Goal: Information Seeking & Learning: Learn about a topic

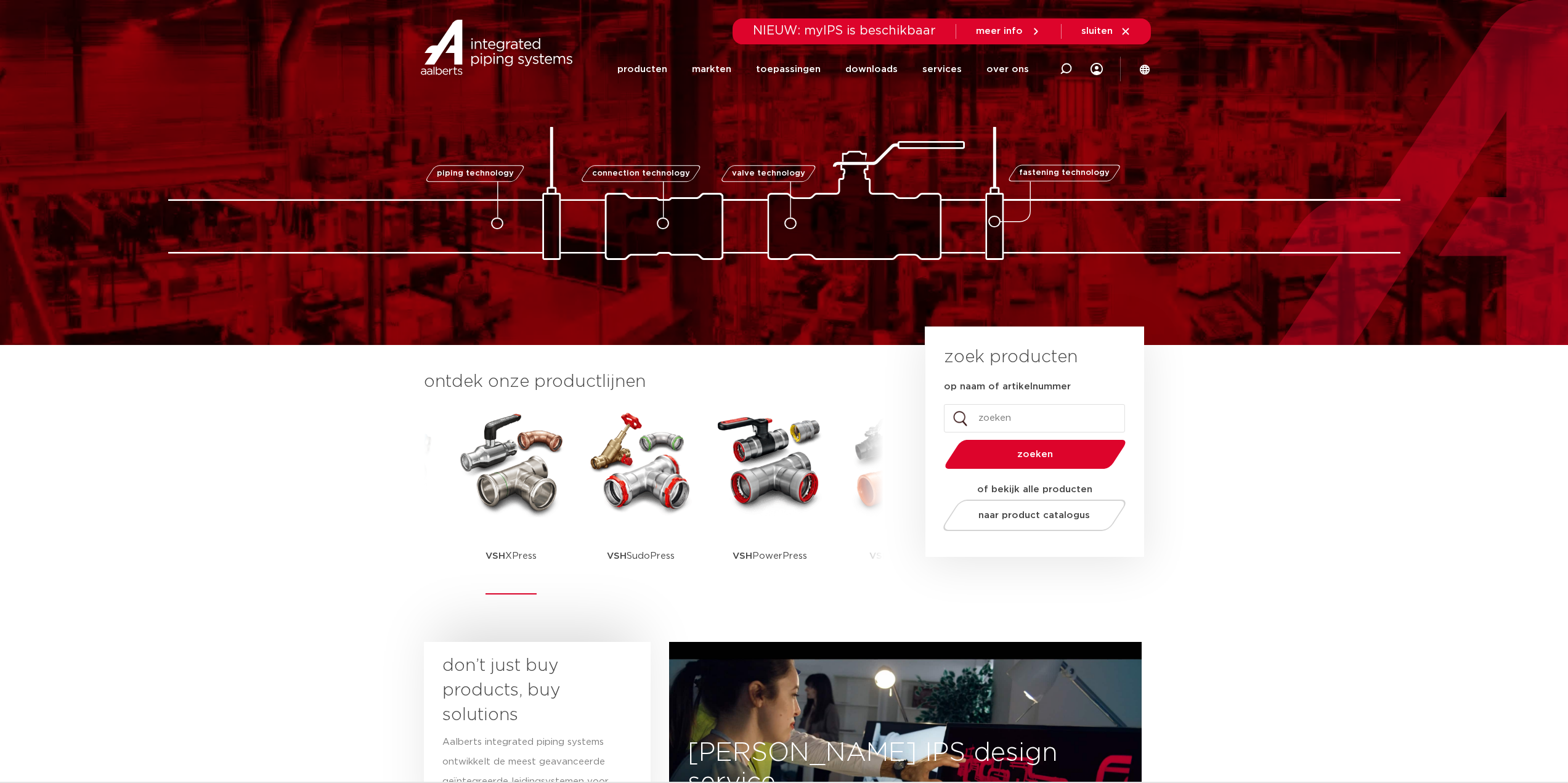
click at [507, 485] on img at bounding box center [512, 462] width 111 height 111
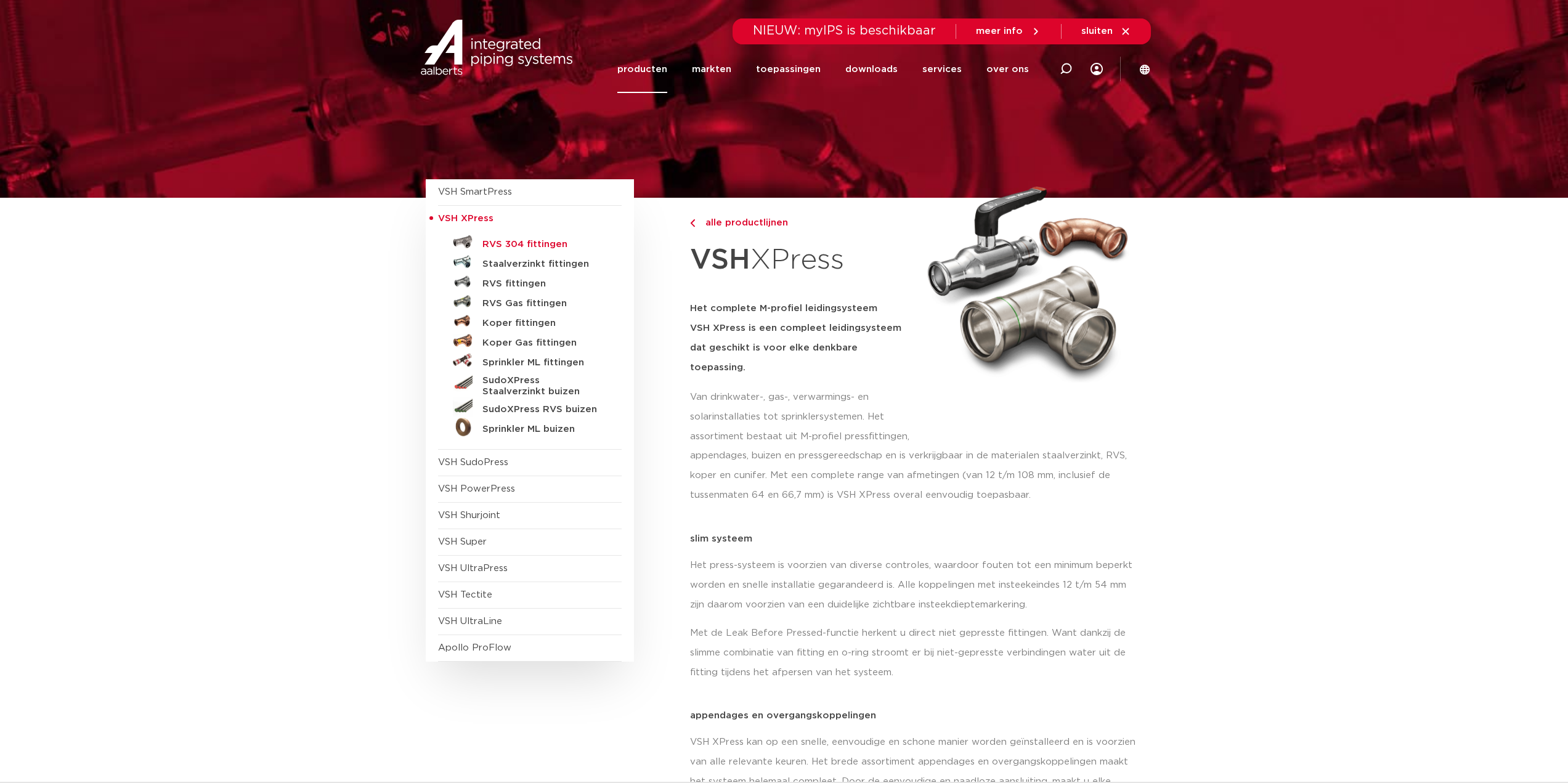
click at [550, 248] on h5 "RVS 304 fittingen" at bounding box center [543, 244] width 122 height 11
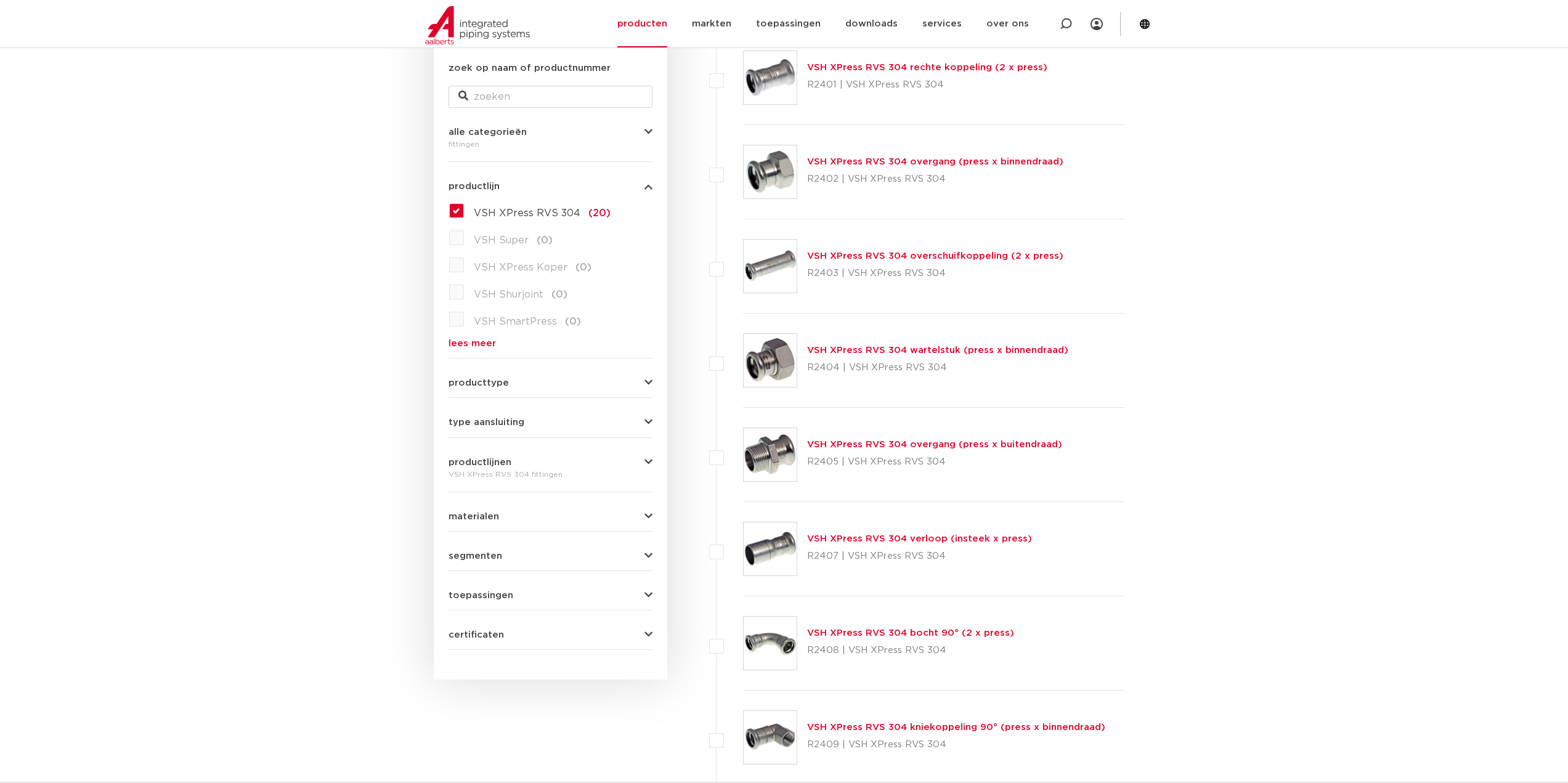
scroll to position [123, 0]
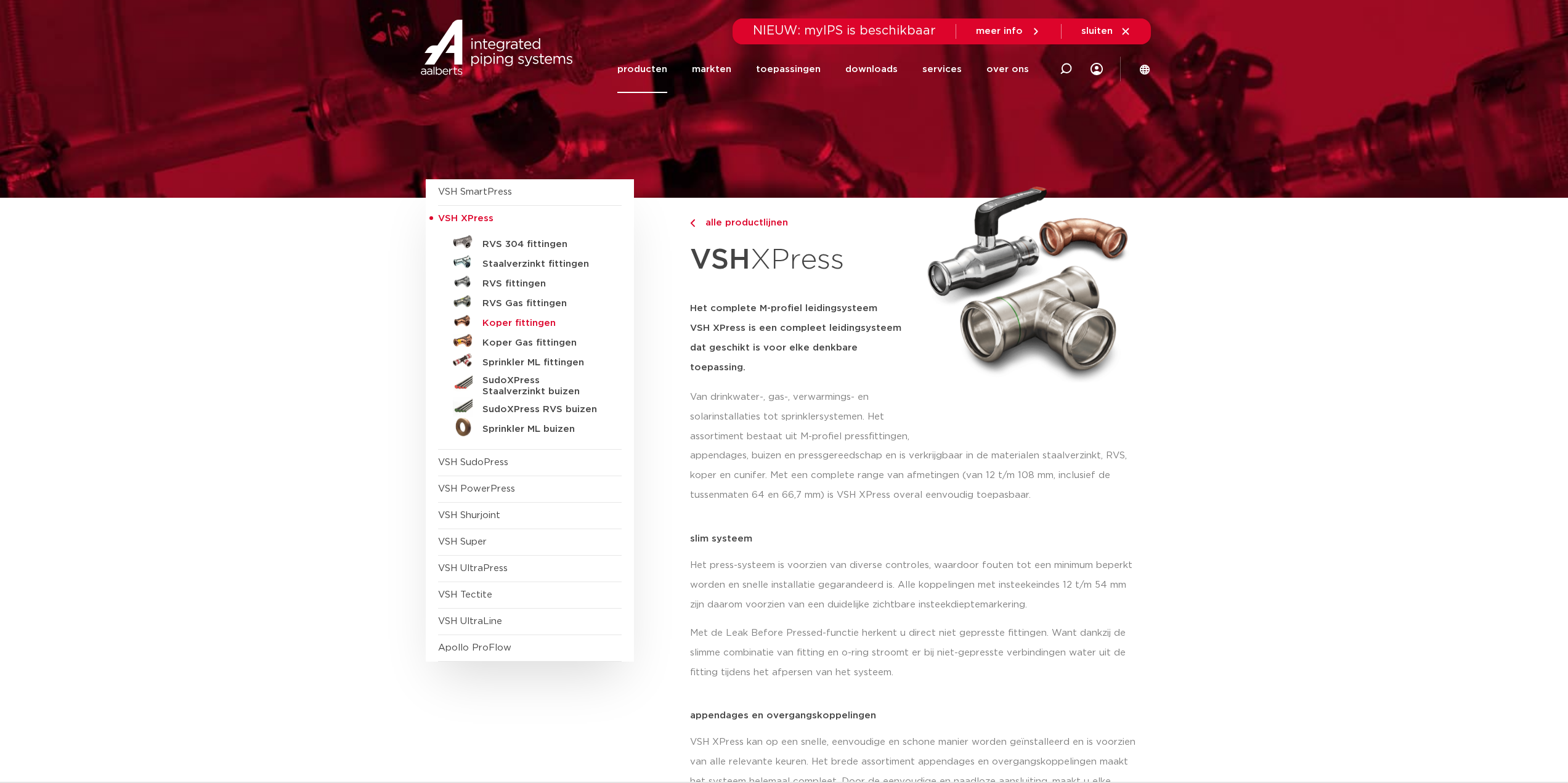
click at [510, 322] on h5 "Koper fittingen" at bounding box center [543, 323] width 122 height 11
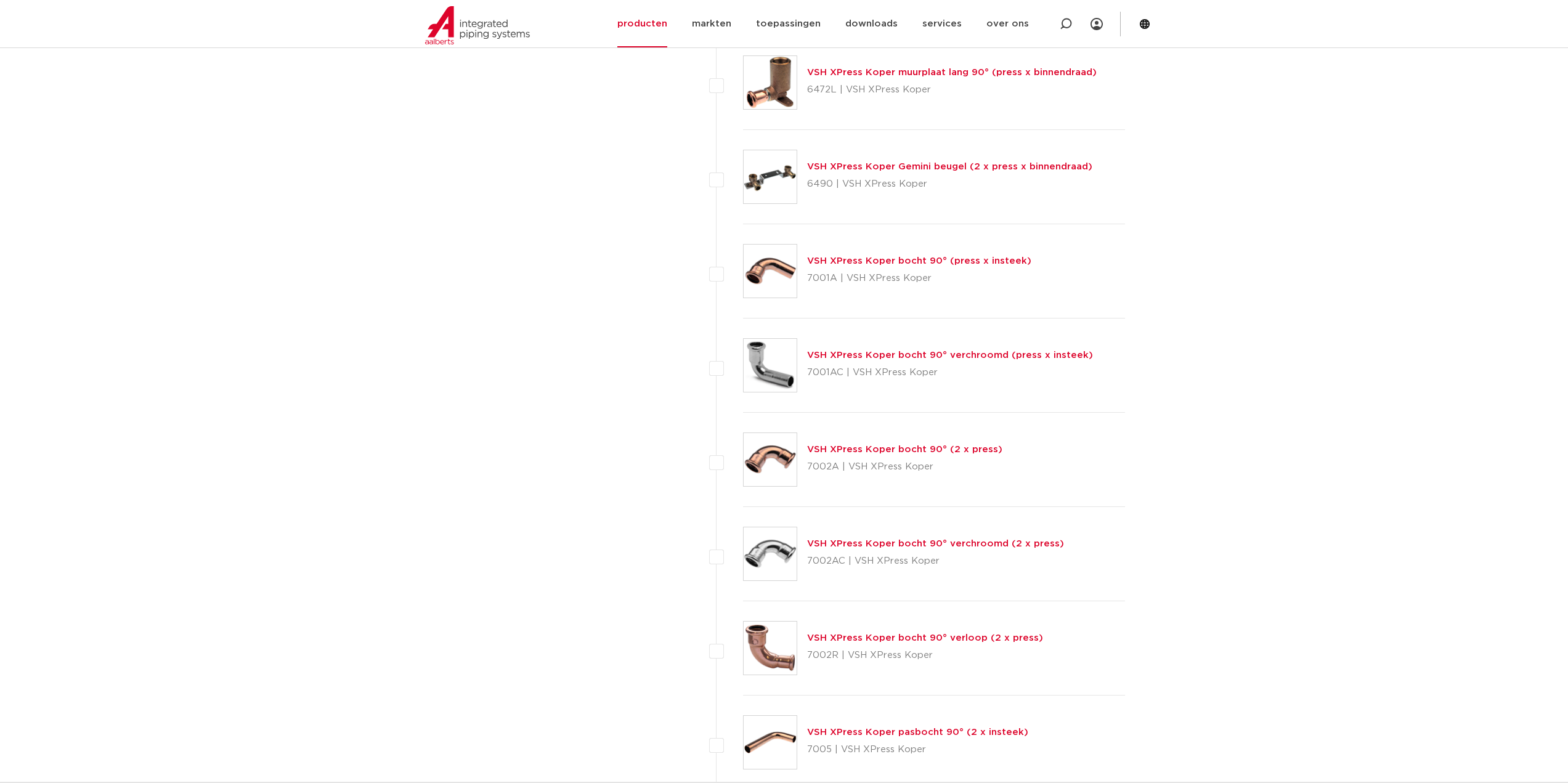
scroll to position [2157, 0]
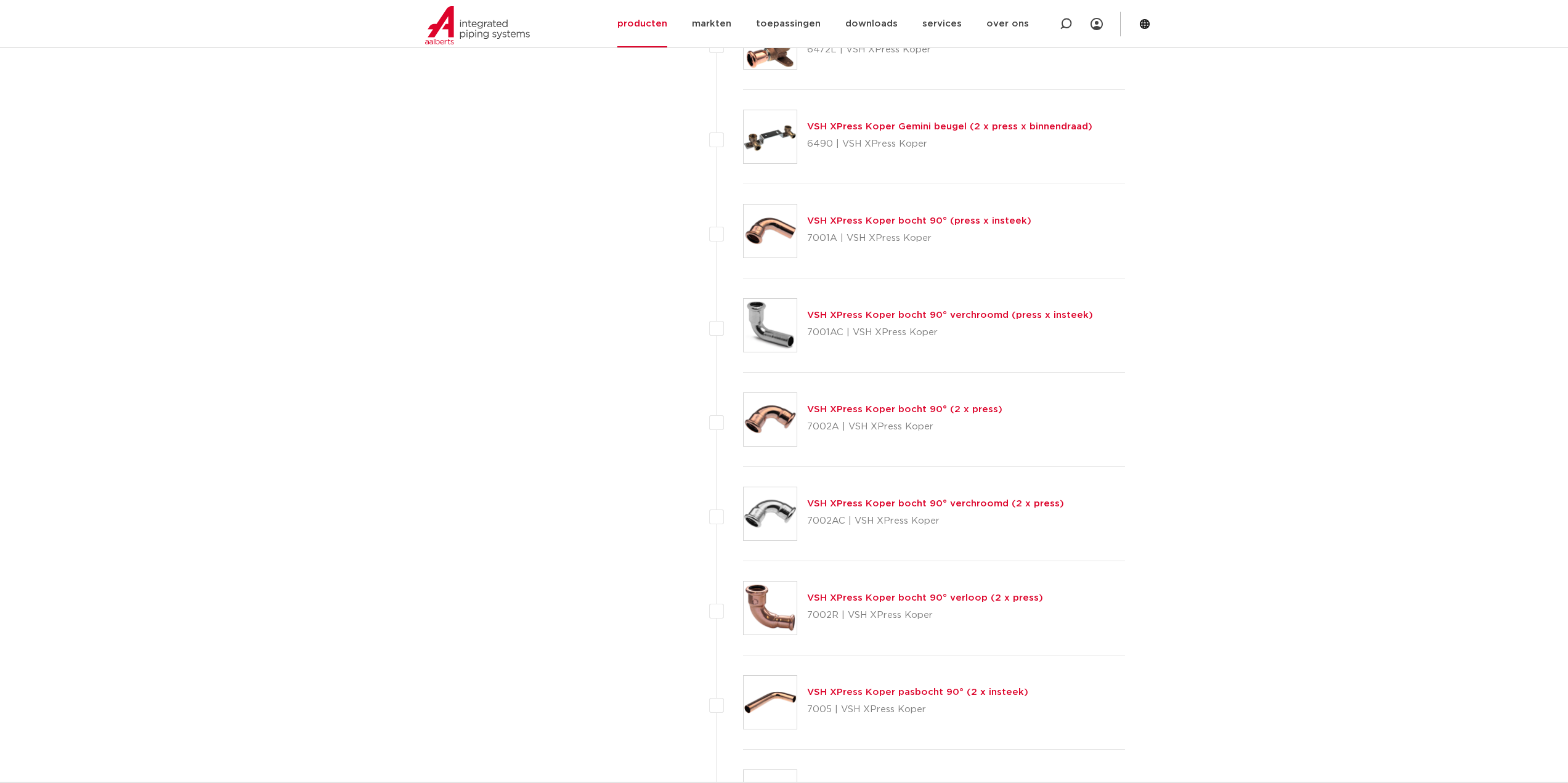
click at [928, 598] on link "VSH XPress Koper bocht 90° verloop (2 x press)" at bounding box center [925, 598] width 236 height 9
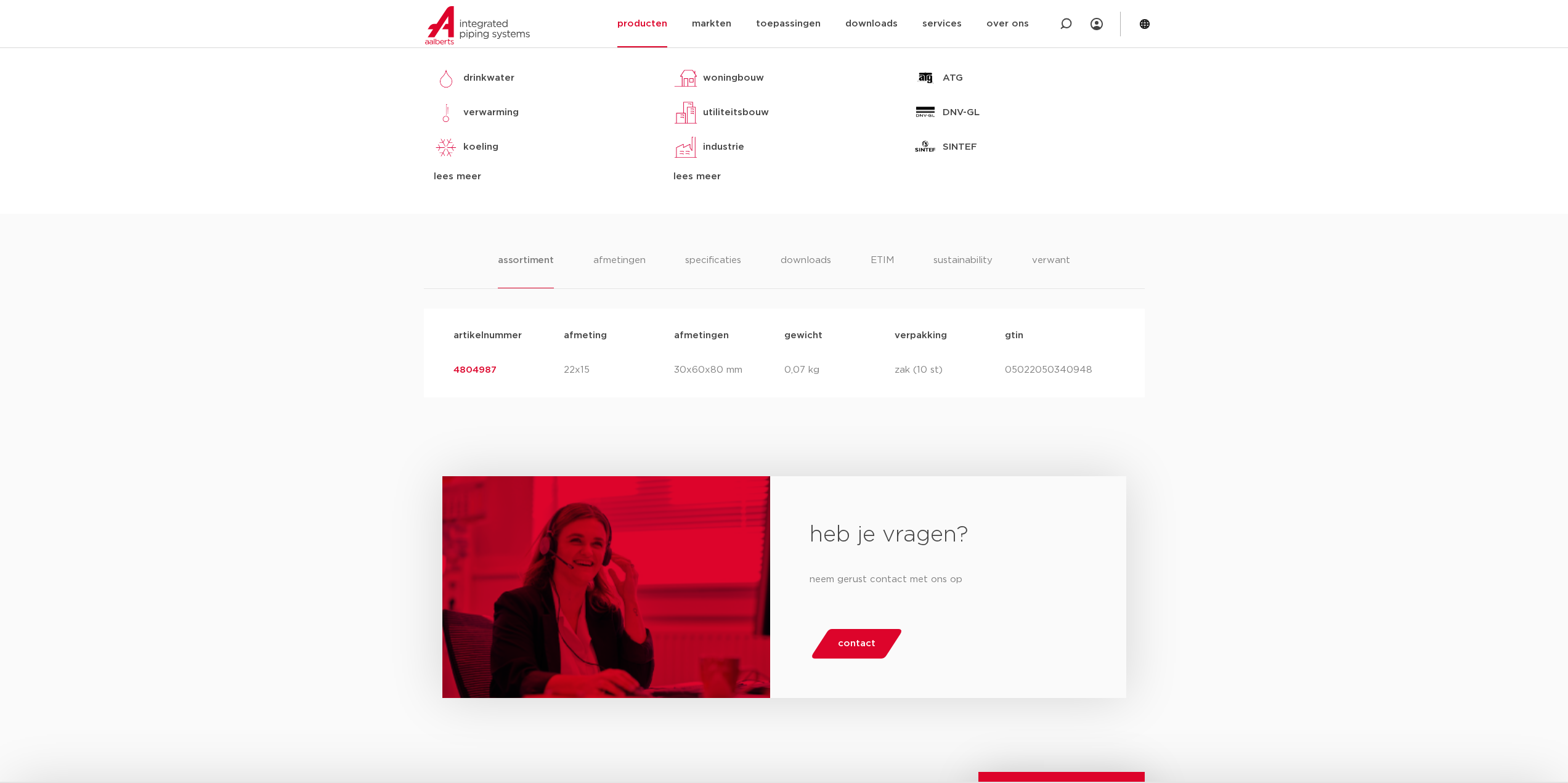
scroll to position [616, 0]
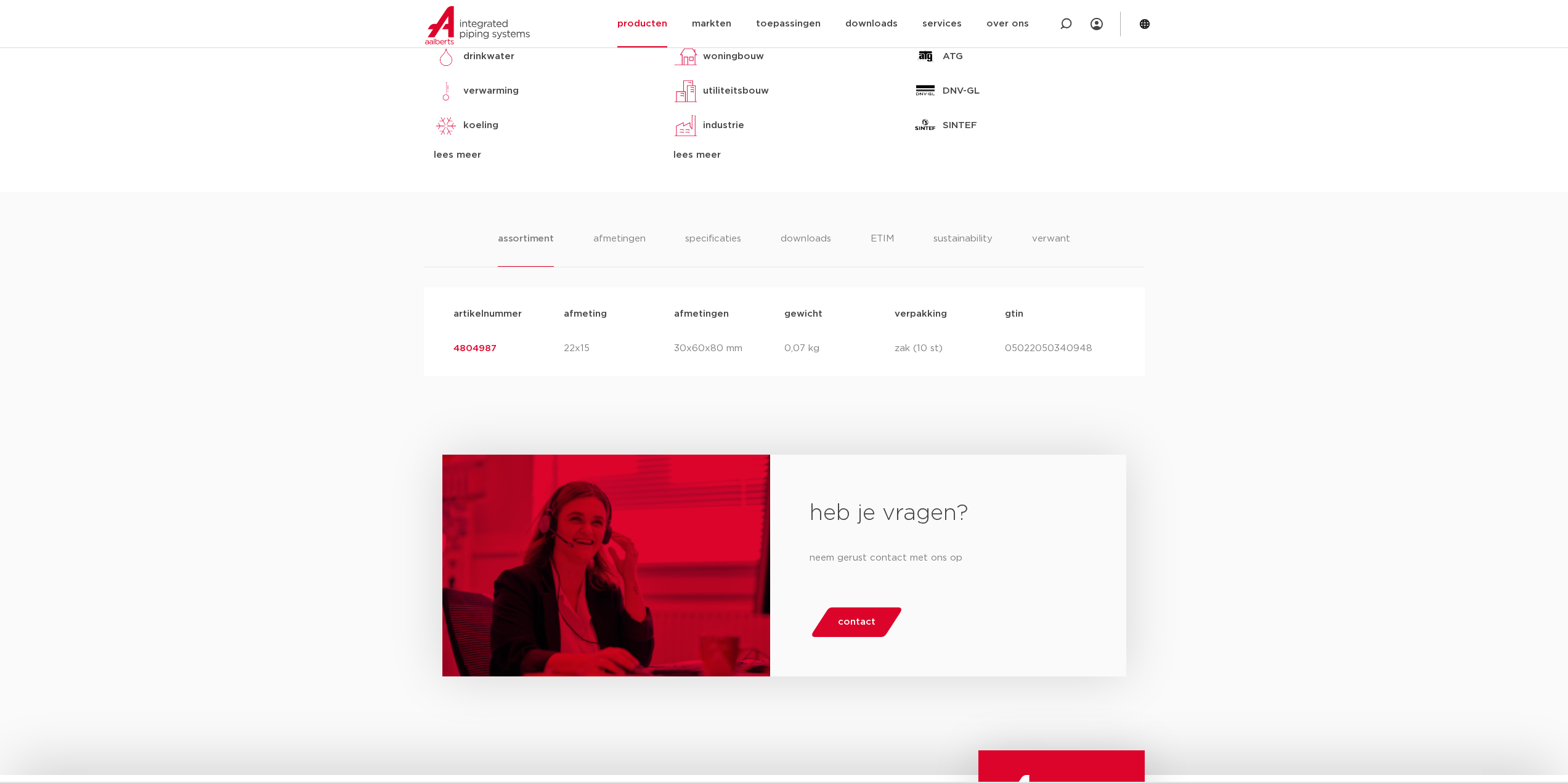
drag, startPoint x: 607, startPoint y: 341, endPoint x: 518, endPoint y: 342, distance: 89.0
click at [518, 342] on div "artikelnummer 4804987 afmeting 22x15 afmetingen 30x60x80 mm gewicht 0,07 kg ver…" at bounding box center [784, 349] width 681 height 35
click at [205, 218] on div "assortiment afmetingen specificaties downloads ETIM sustainability verwant asso…" at bounding box center [784, 284] width 1568 height 184
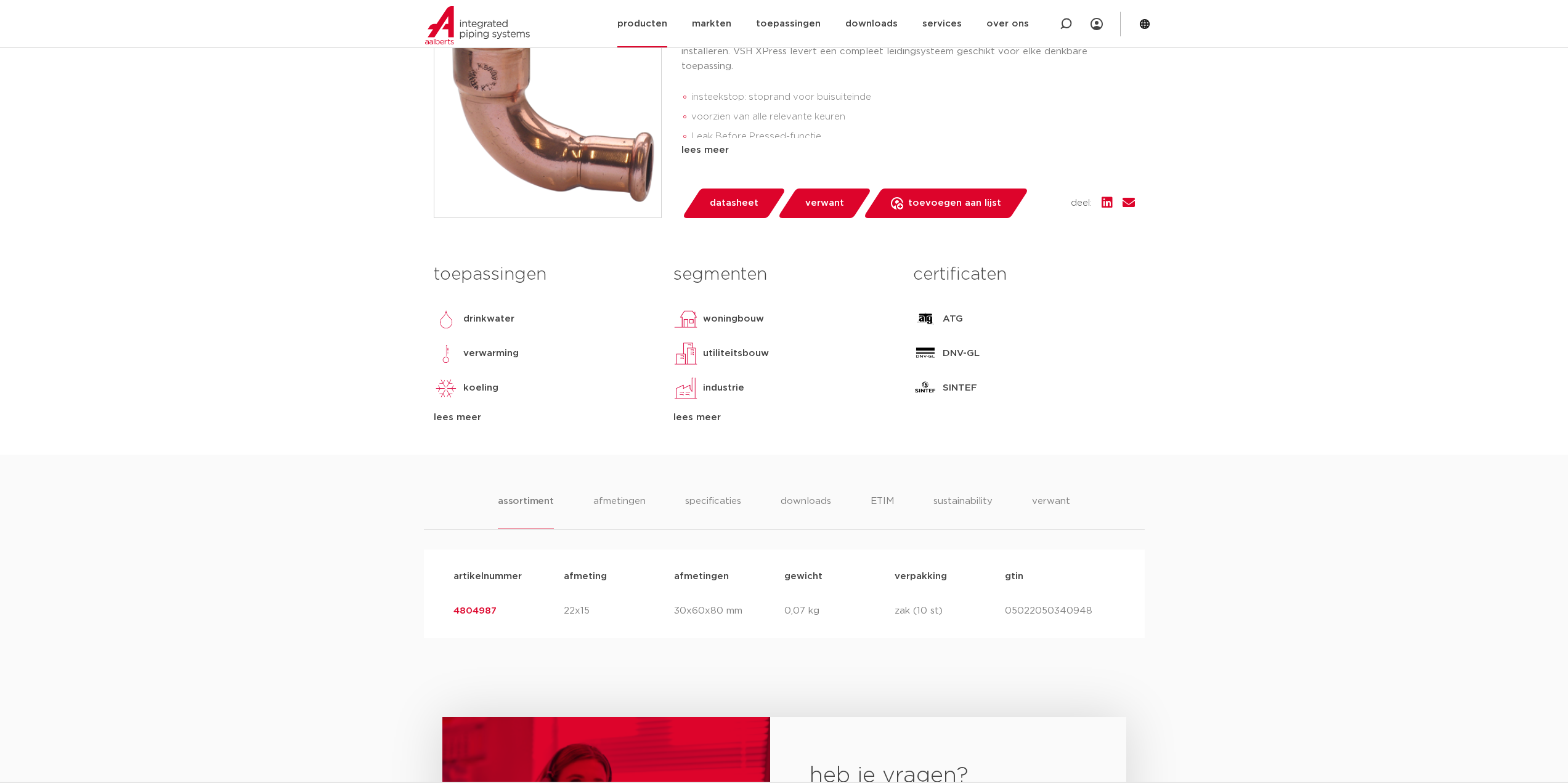
scroll to position [123, 0]
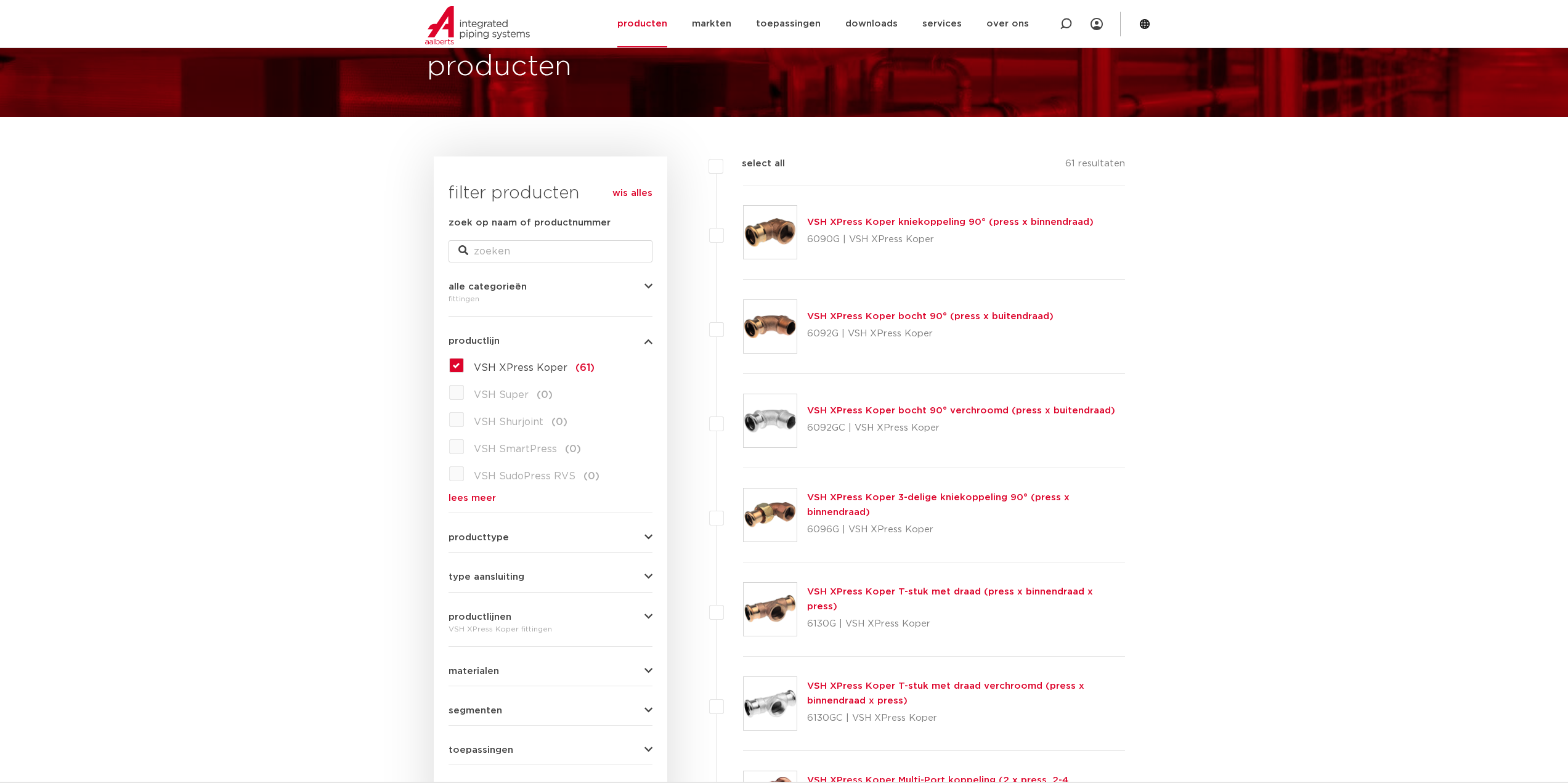
scroll to position [61, 0]
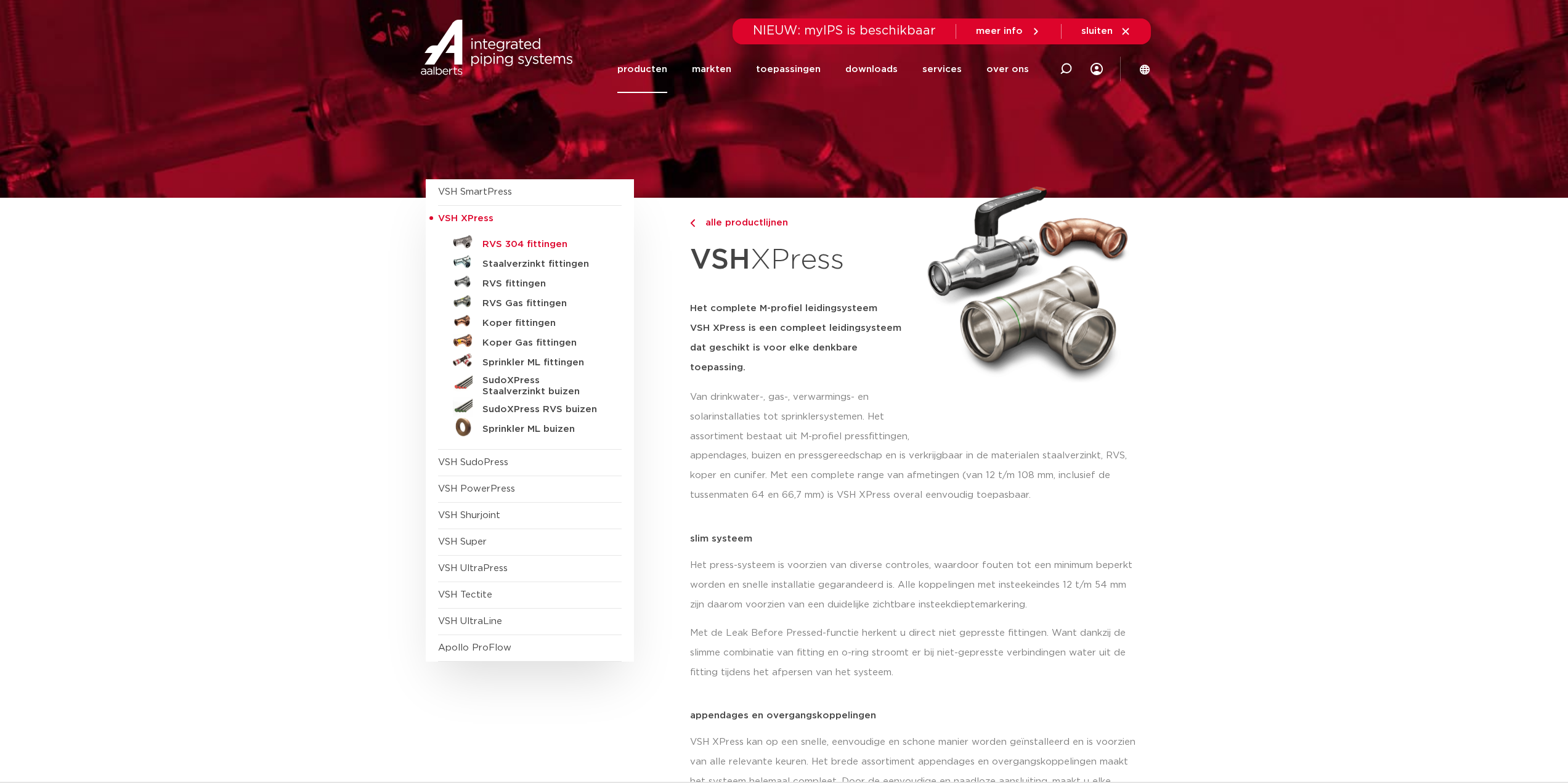
click at [541, 244] on h5 "RVS 304 fittingen" at bounding box center [543, 244] width 122 height 11
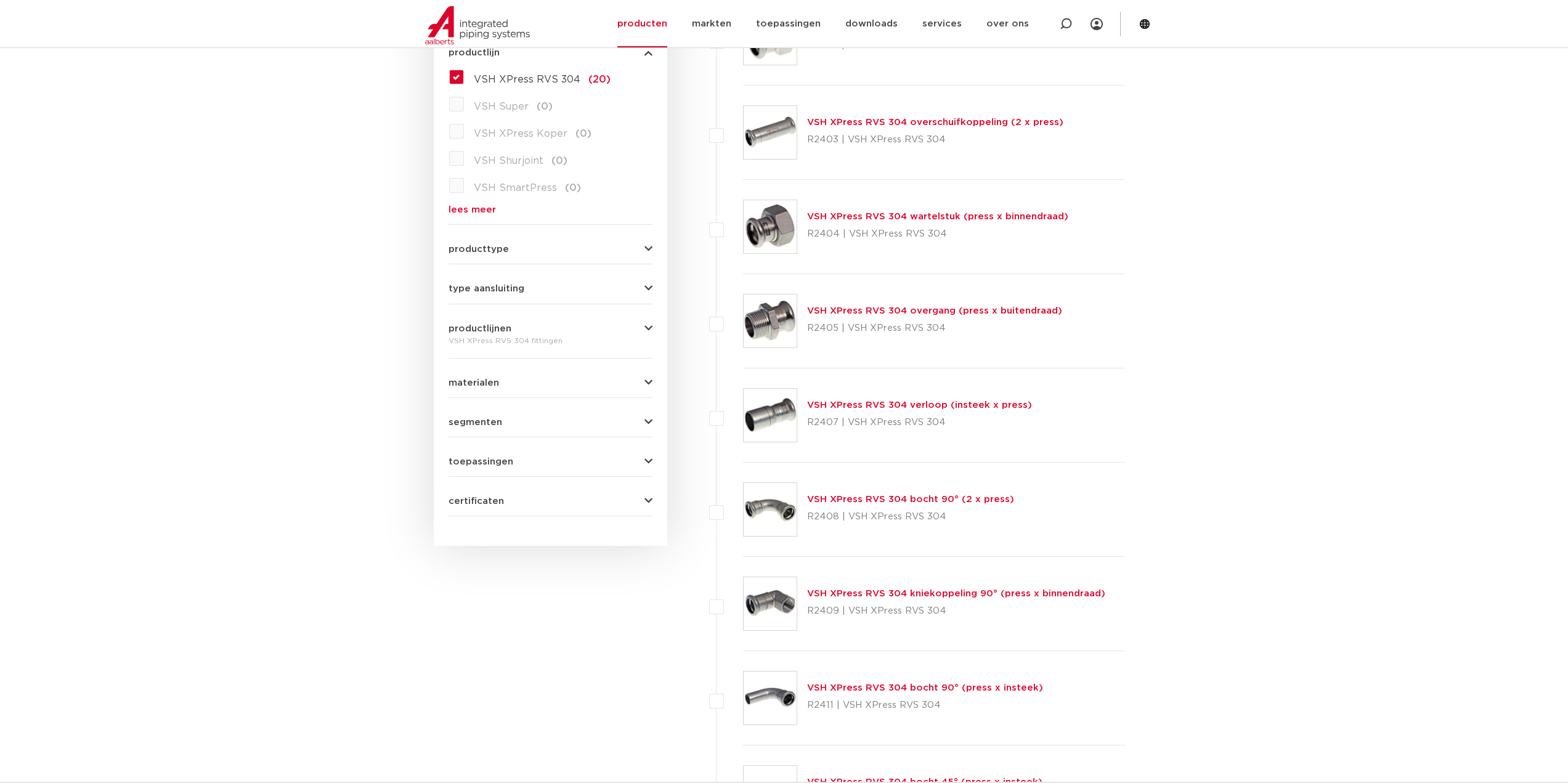
click link "VSH XPress RVS 304 verloop (insteek x press)"
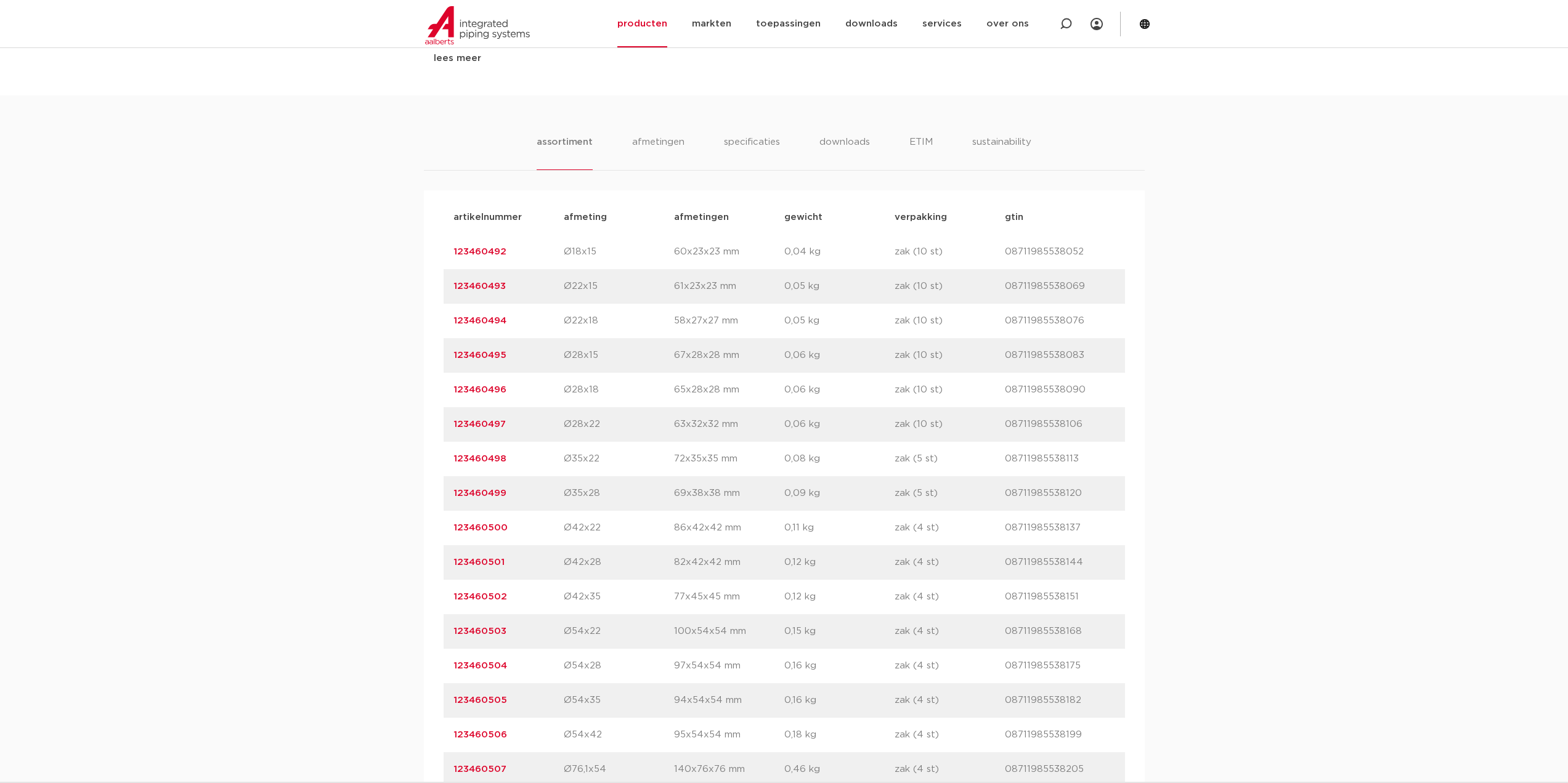
scroll to position [739, 0]
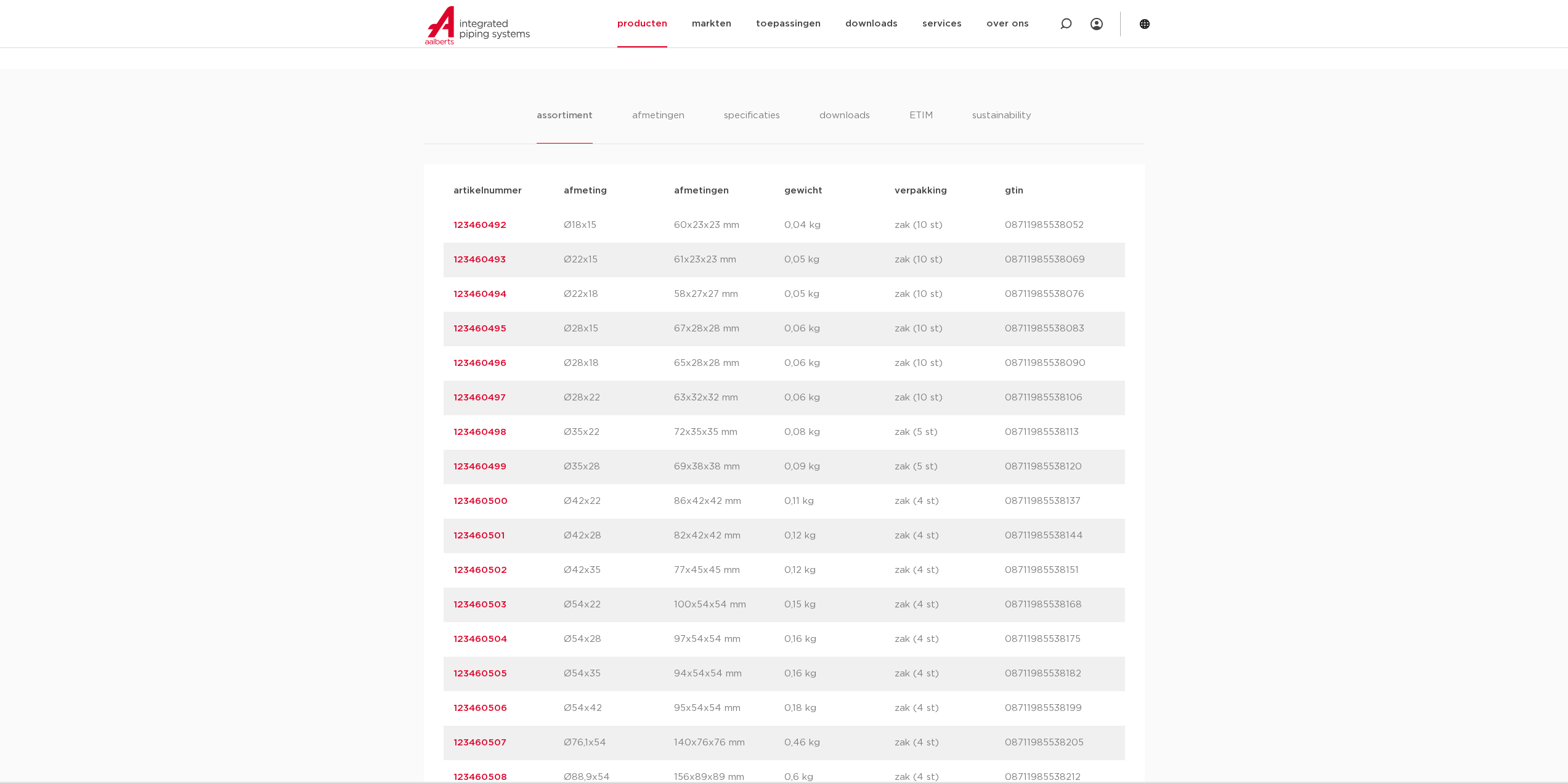
drag, startPoint x: 515, startPoint y: 673, endPoint x: 409, endPoint y: 667, distance: 106.2
click at [409, 667] on div "assortiment [GEOGRAPHIC_DATA] specificaties downloads ETIM sustainability assor…" at bounding box center [784, 488] width 1568 height 839
click at [306, 636] on div "assortiment [GEOGRAPHIC_DATA] specificaties downloads ETIM sustainability assor…" at bounding box center [784, 488] width 1568 height 839
